Goal: Task Accomplishment & Management: Use online tool/utility

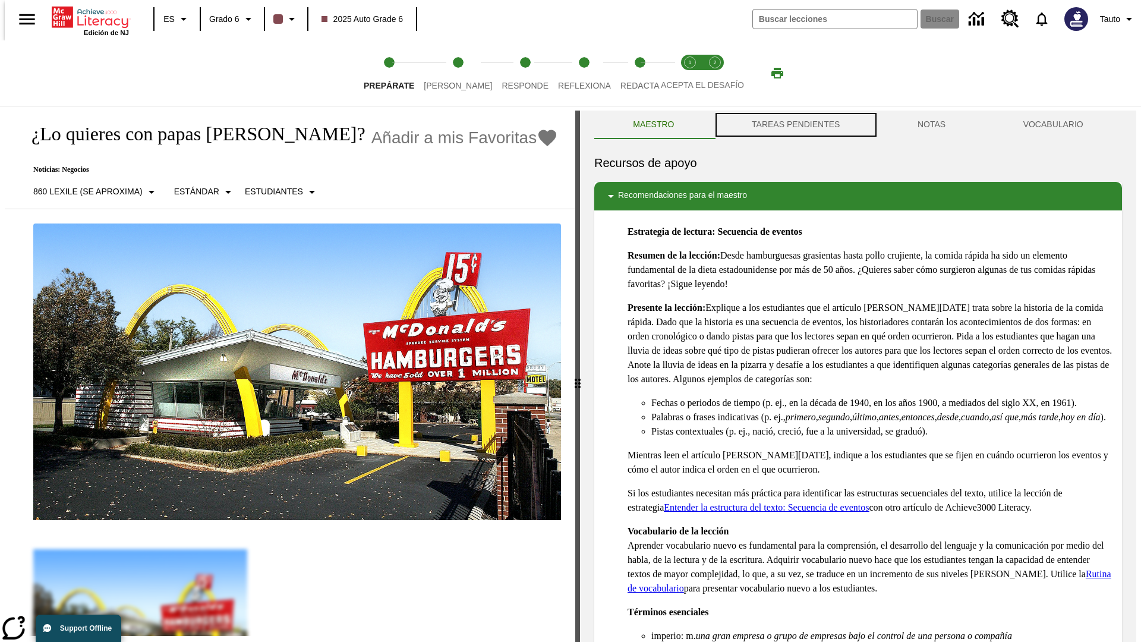
click at [795, 125] on button "TAREAS PENDIENTES" at bounding box center [796, 125] width 166 height 29
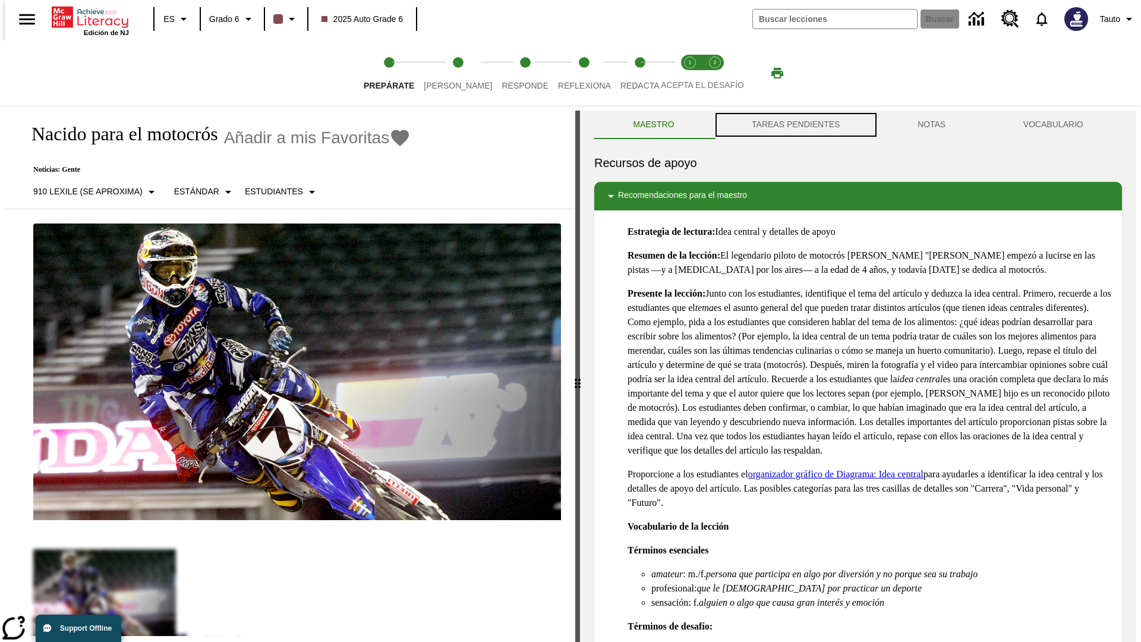
click at [795, 125] on button "TAREAS PENDIENTES" at bounding box center [796, 125] width 166 height 29
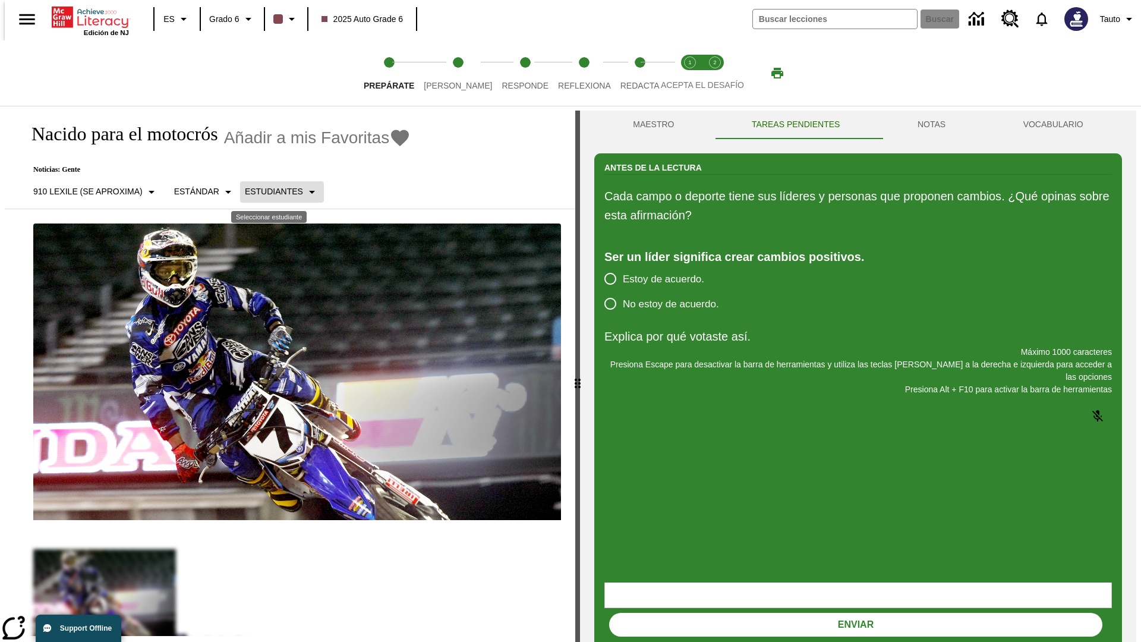
click at [272, 191] on p "Estudiantes" at bounding box center [274, 191] width 58 height 12
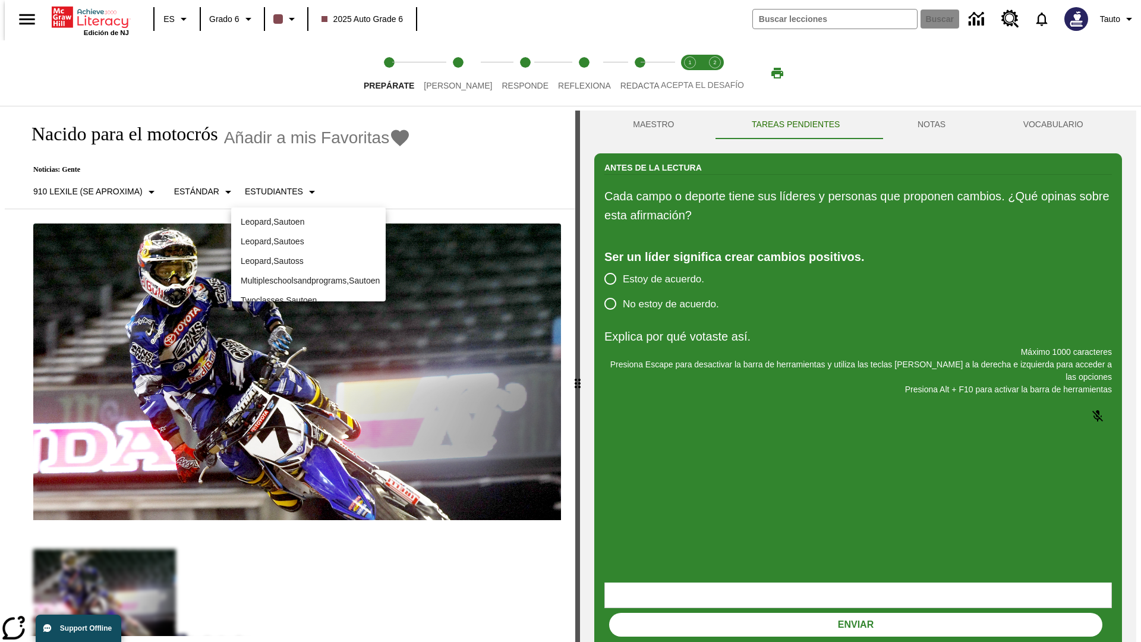
click at [308, 241] on p "Leopard , Sautoes" at bounding box center [308, 241] width 135 height 12
